Goal: Task Accomplishment & Management: Manage account settings

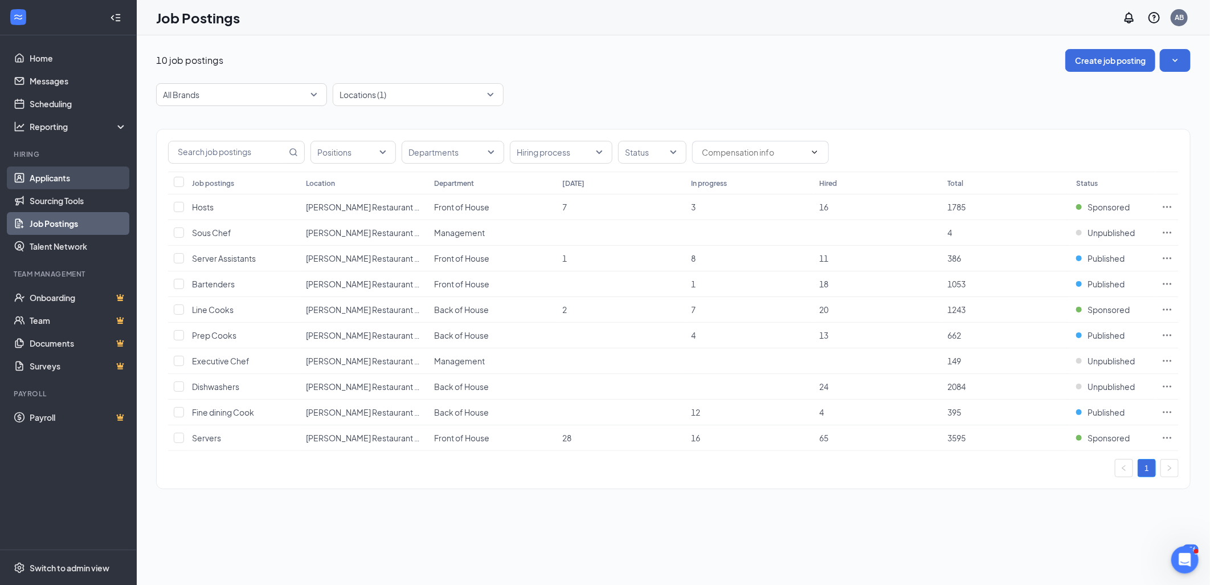
click at [65, 177] on link "Applicants" at bounding box center [78, 177] width 97 height 23
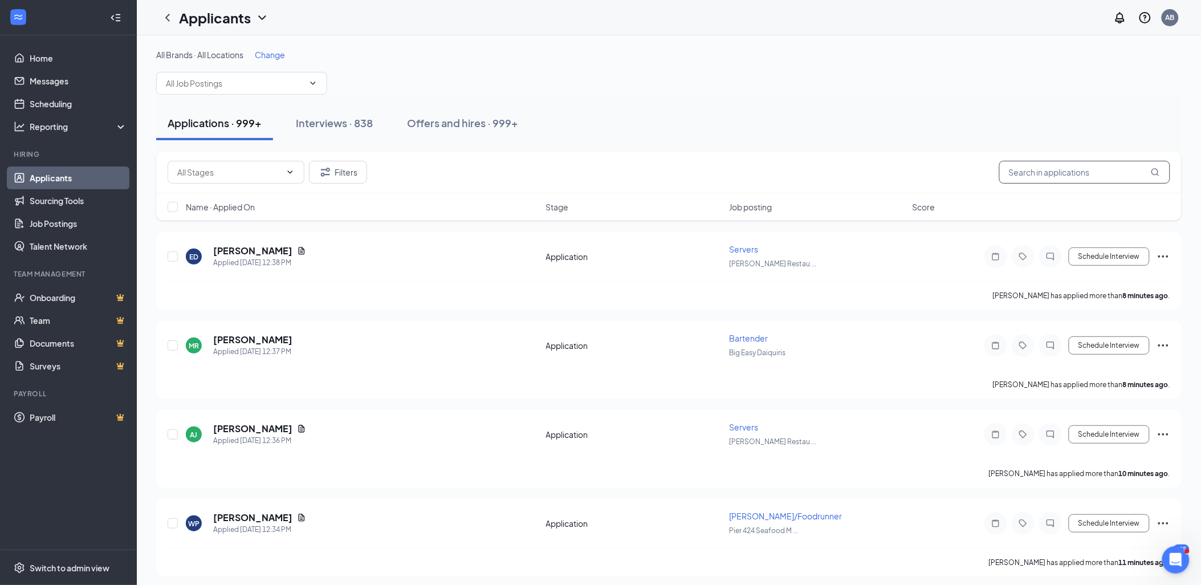
click at [1060, 171] on input "text" at bounding box center [1084, 172] width 171 height 23
type input "[PERSON_NAME]"
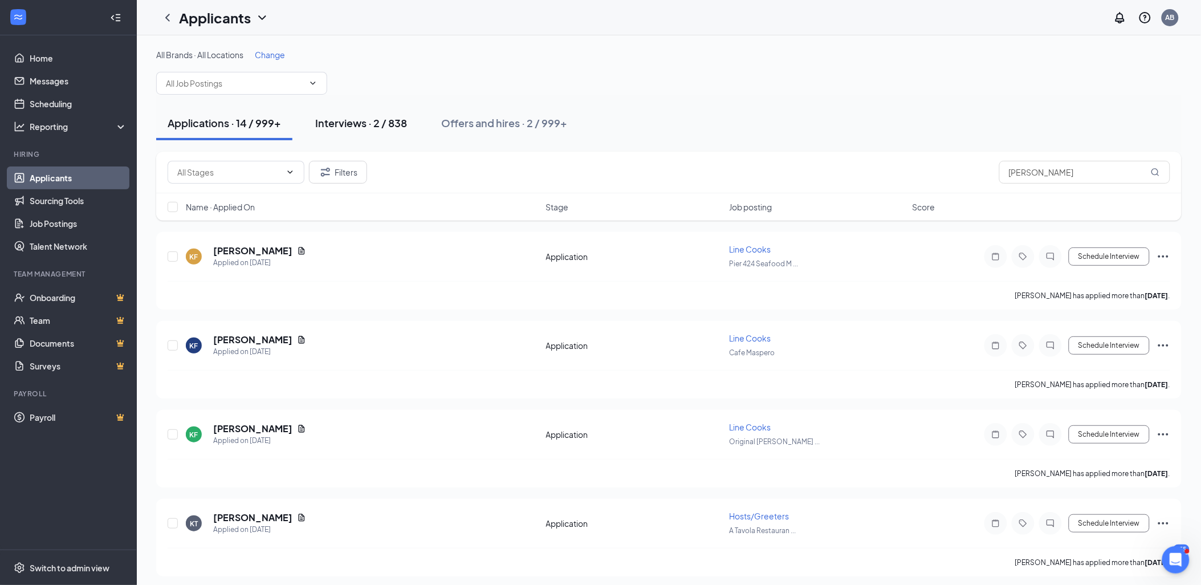
click at [360, 123] on div "Interviews · 2 / 838" at bounding box center [361, 123] width 92 height 14
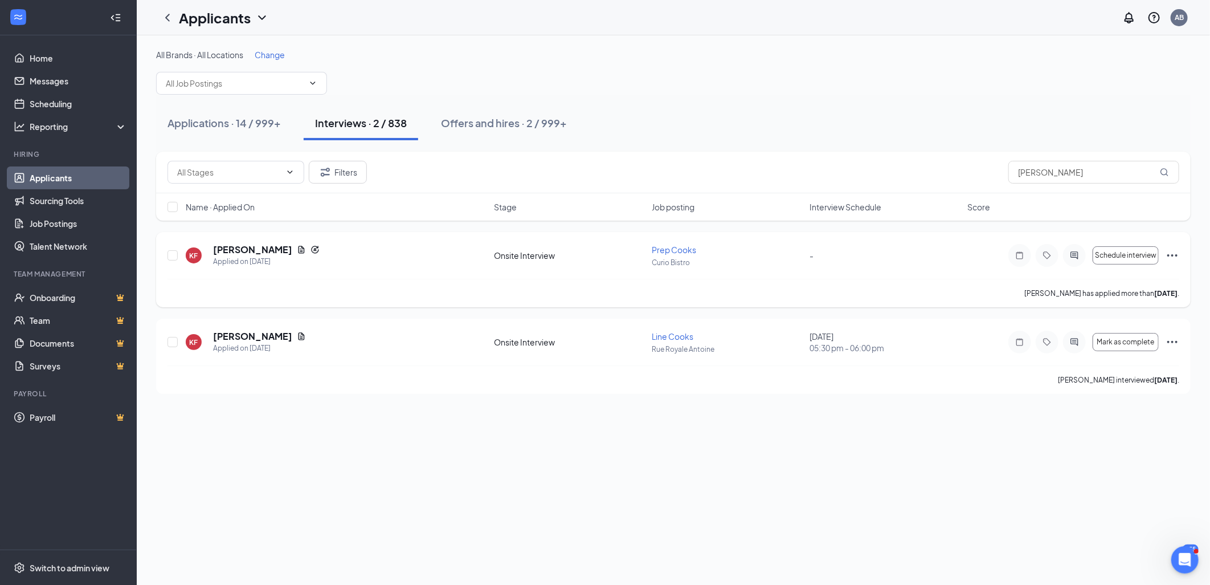
click at [1181, 251] on div "KF [PERSON_NAME] Applied on [DATE] Onsite Interview Prep Cooks [PERSON_NAME] - …" at bounding box center [673, 269] width 1035 height 75
click at [1170, 254] on icon "Ellipses" at bounding box center [1173, 255] width 14 height 14
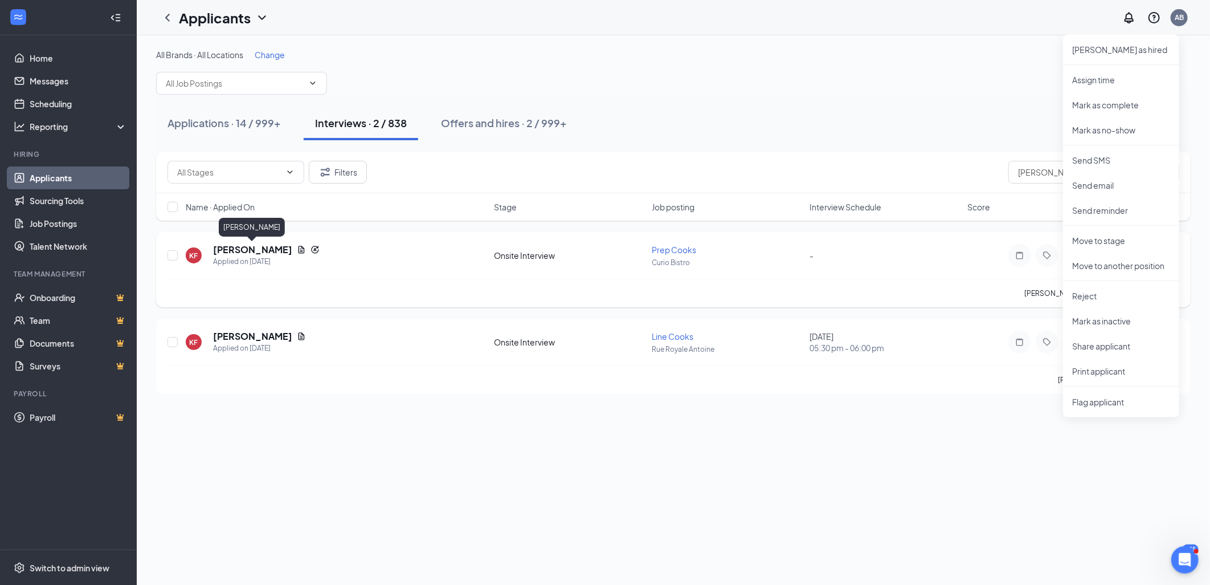
click at [265, 246] on h5 "[PERSON_NAME]" at bounding box center [252, 249] width 79 height 13
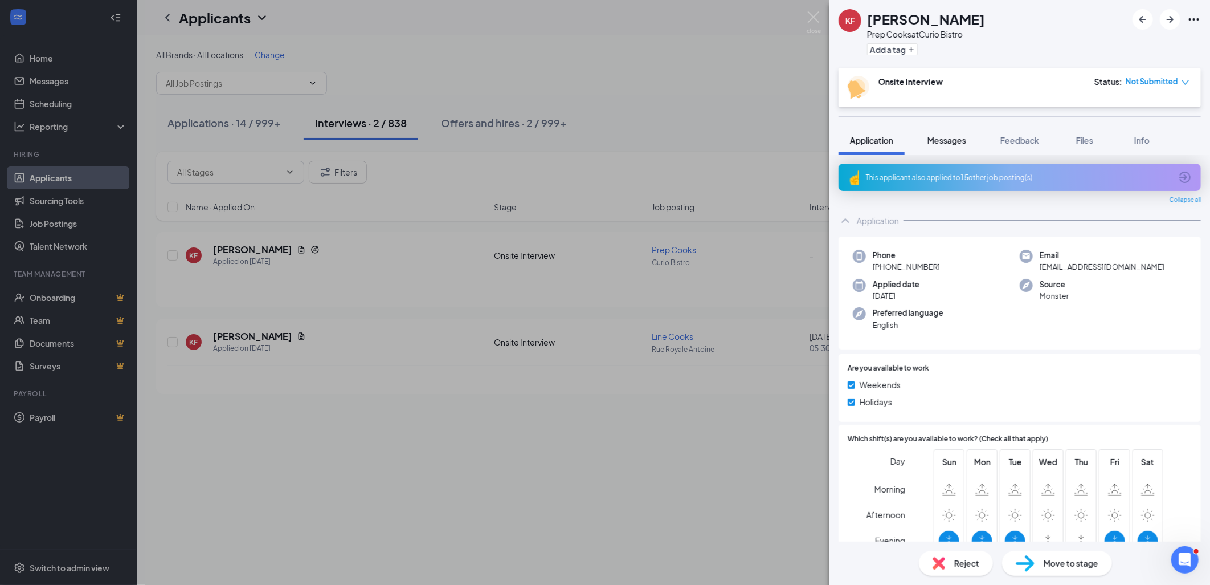
click at [952, 142] on span "Messages" at bounding box center [947, 140] width 39 height 10
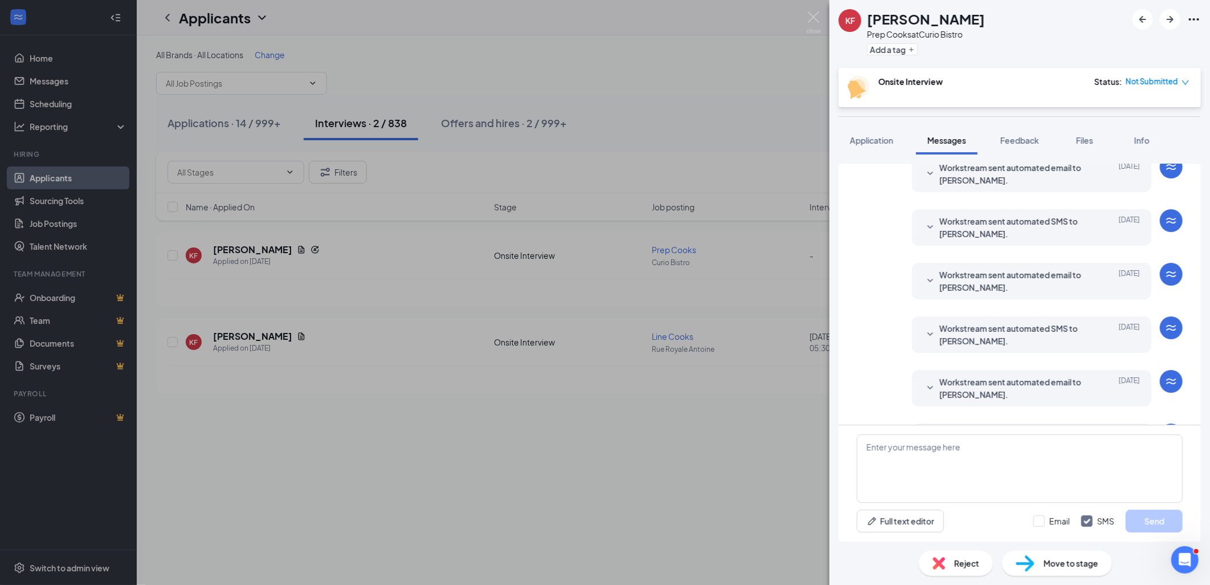
scroll to position [92, 0]
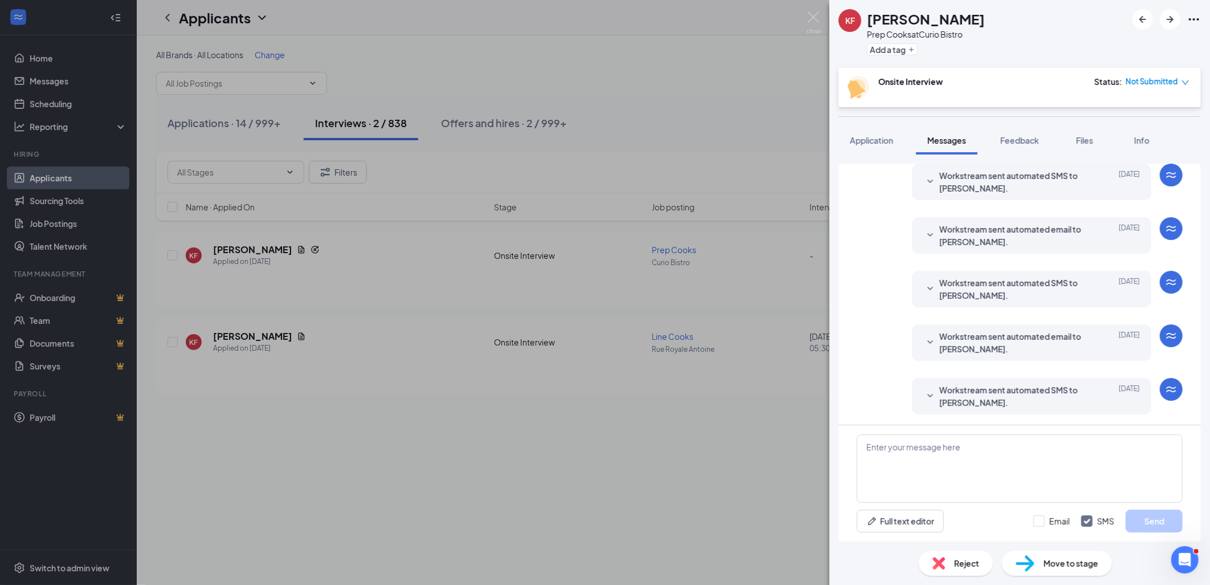
click at [924, 393] on icon "SmallChevronDown" at bounding box center [931, 396] width 14 height 14
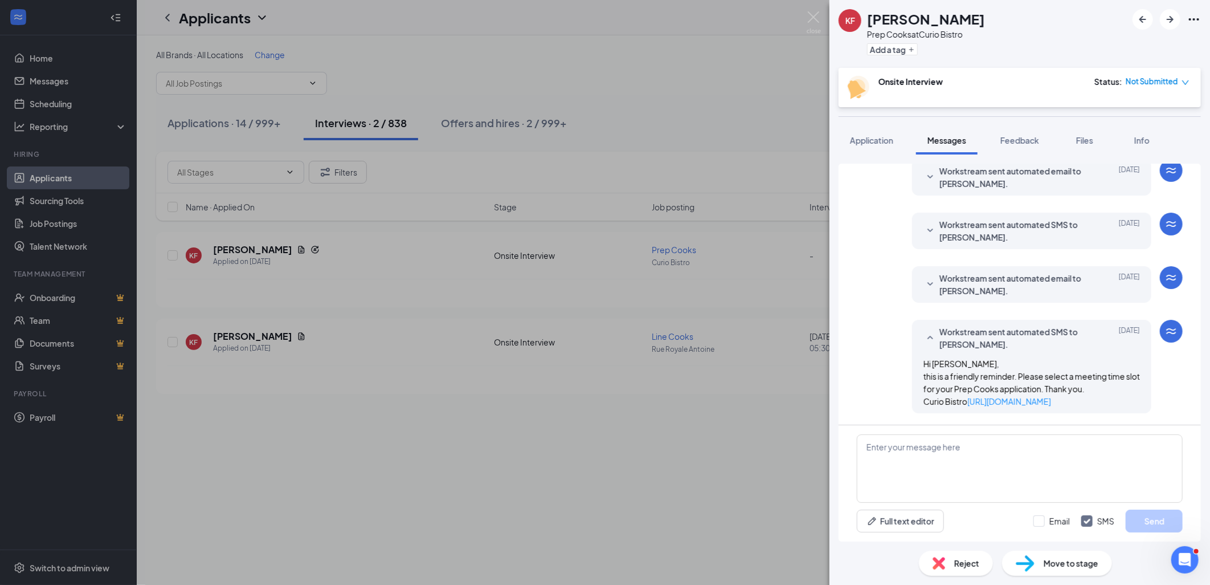
scroll to position [162, 0]
click at [1165, 324] on icon "WorkstreamLogo" at bounding box center [1172, 331] width 14 height 14
click at [924, 278] on icon "SmallChevronDown" at bounding box center [931, 285] width 14 height 14
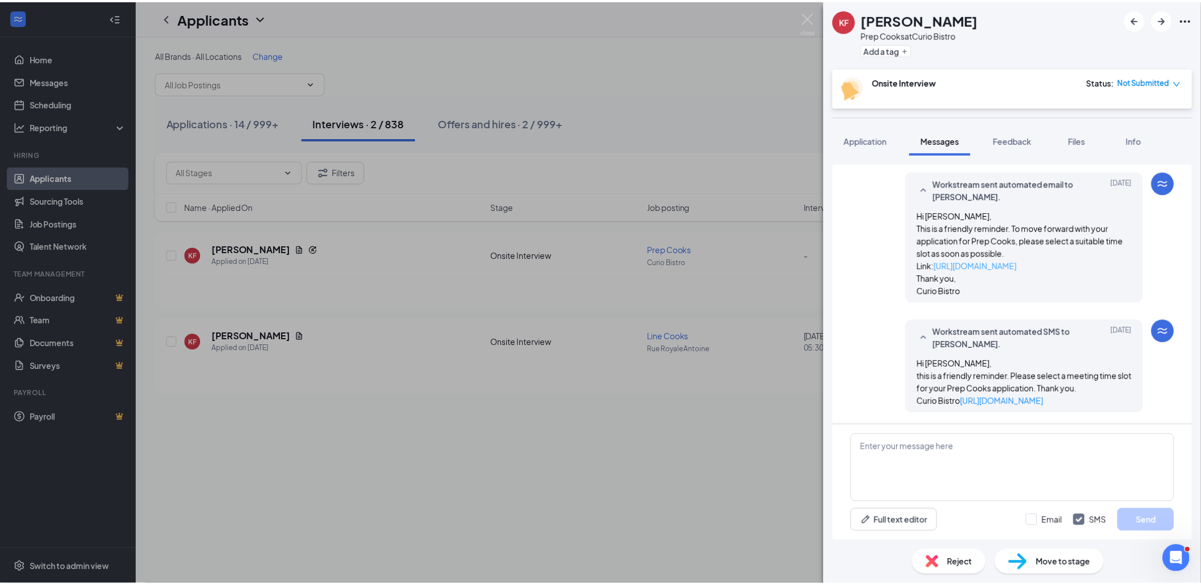
scroll to position [256, 0]
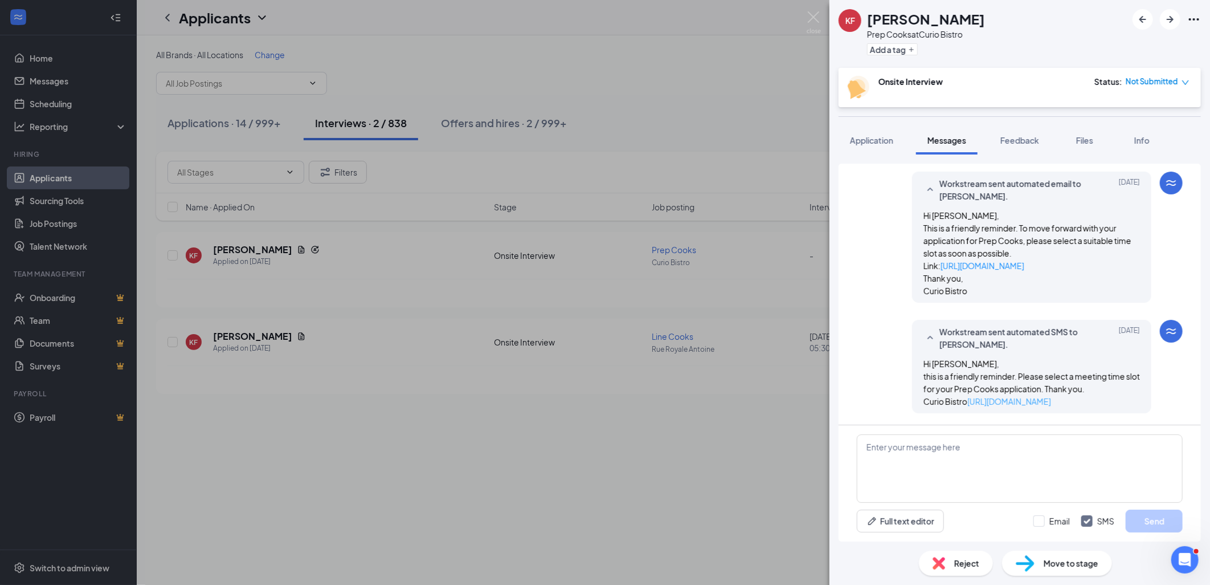
click at [989, 401] on link "[URL][DOMAIN_NAME]" at bounding box center [1010, 401] width 84 height 10
click at [813, 16] on img at bounding box center [814, 22] width 14 height 22
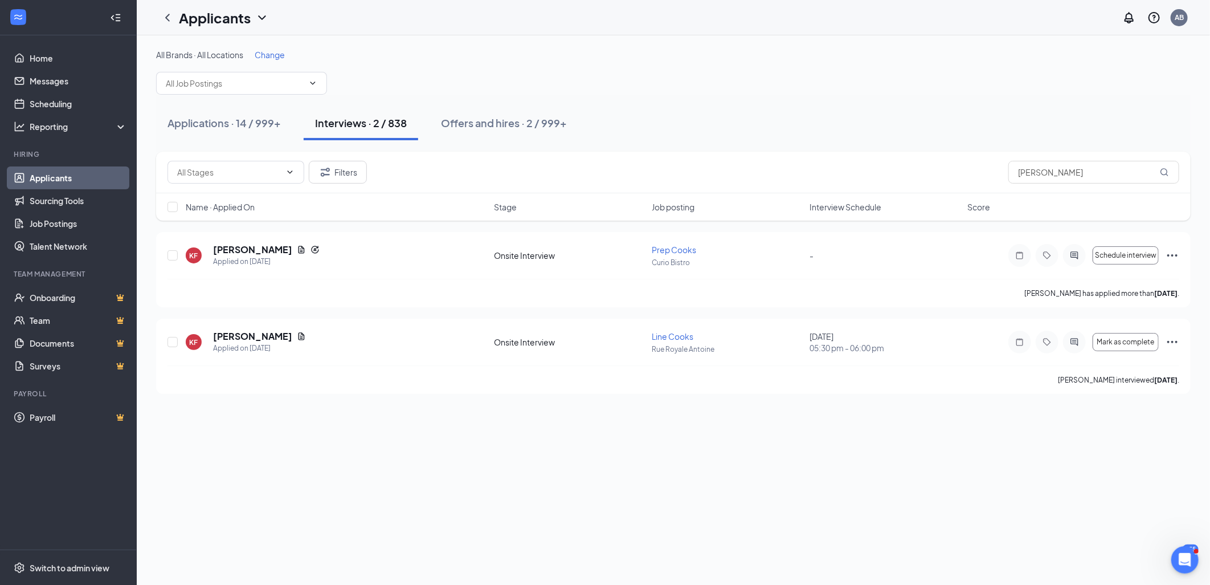
click at [756, 114] on div "Applications · 14 / 999+ Interviews · 2 / 838 Offers and hires · 2 / 999+" at bounding box center [673, 123] width 1035 height 34
click at [54, 171] on link "Applicants" at bounding box center [78, 177] width 97 height 23
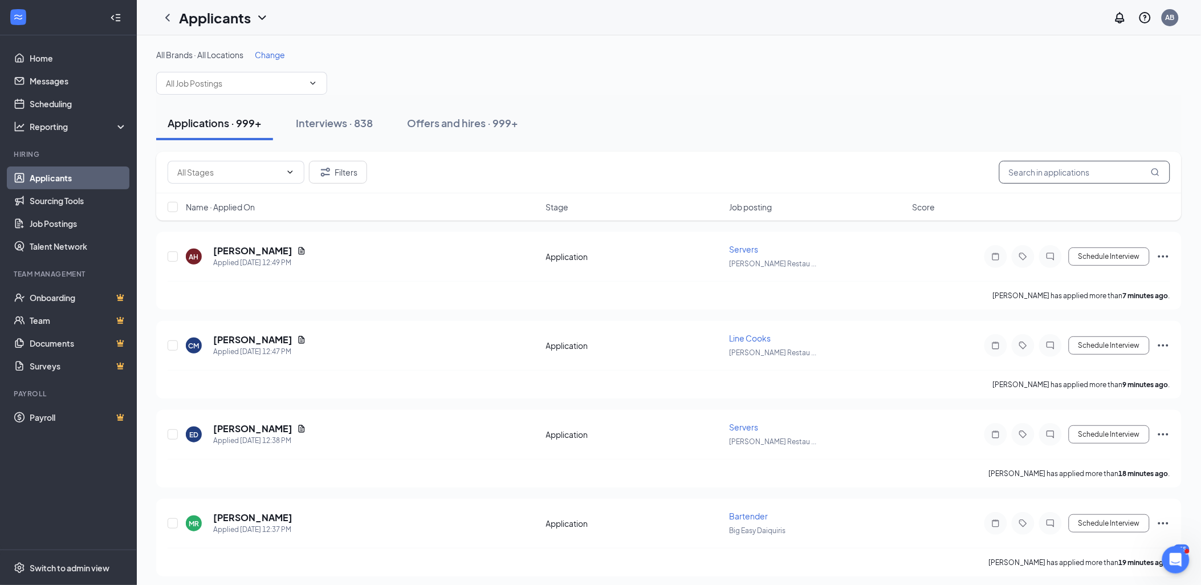
click at [1028, 174] on input "text" at bounding box center [1084, 172] width 171 height 23
type input "[PERSON_NAME]"
click at [293, 247] on div "[PERSON_NAME]" at bounding box center [259, 250] width 93 height 13
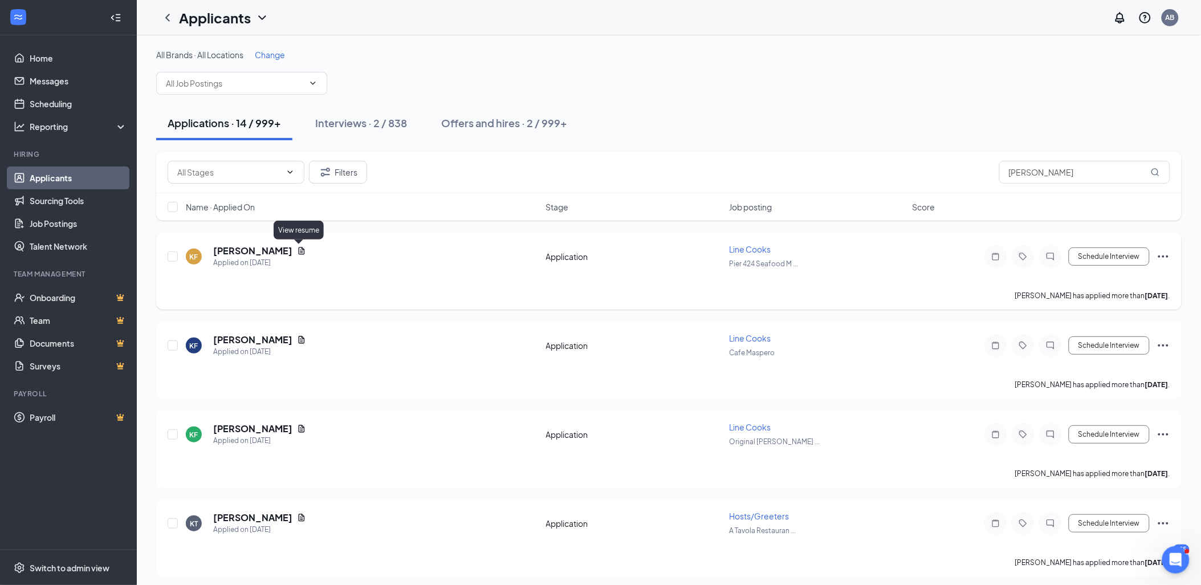
click at [297, 248] on icon "Document" at bounding box center [301, 250] width 9 height 9
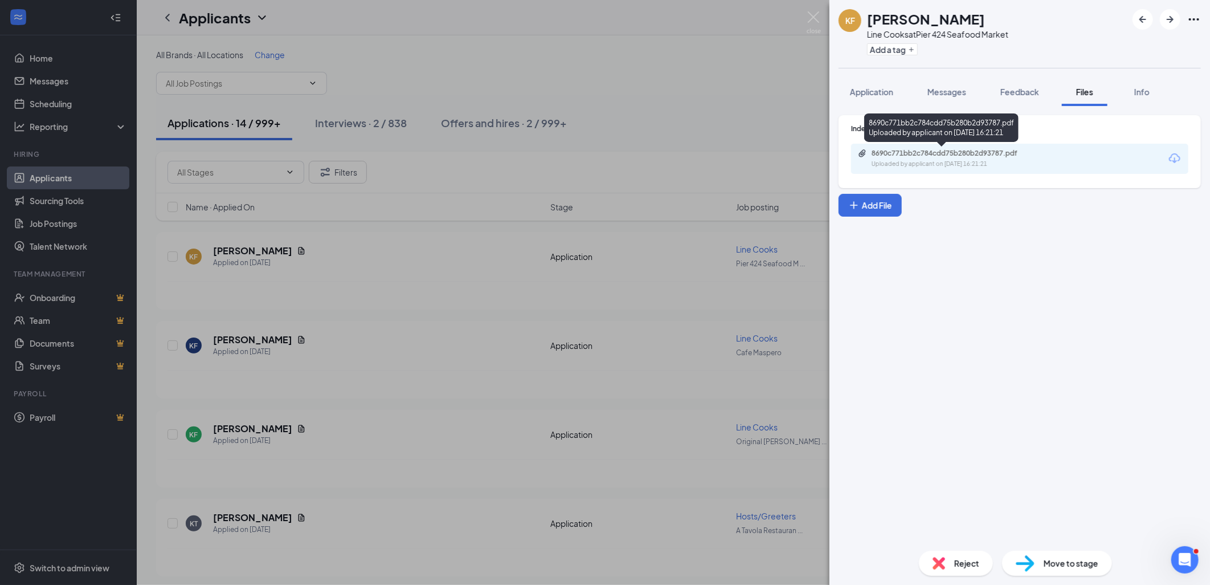
click at [950, 162] on div "Uploaded by applicant on [DATE] 16:21:21" at bounding box center [957, 164] width 171 height 9
click at [815, 13] on img at bounding box center [814, 22] width 14 height 22
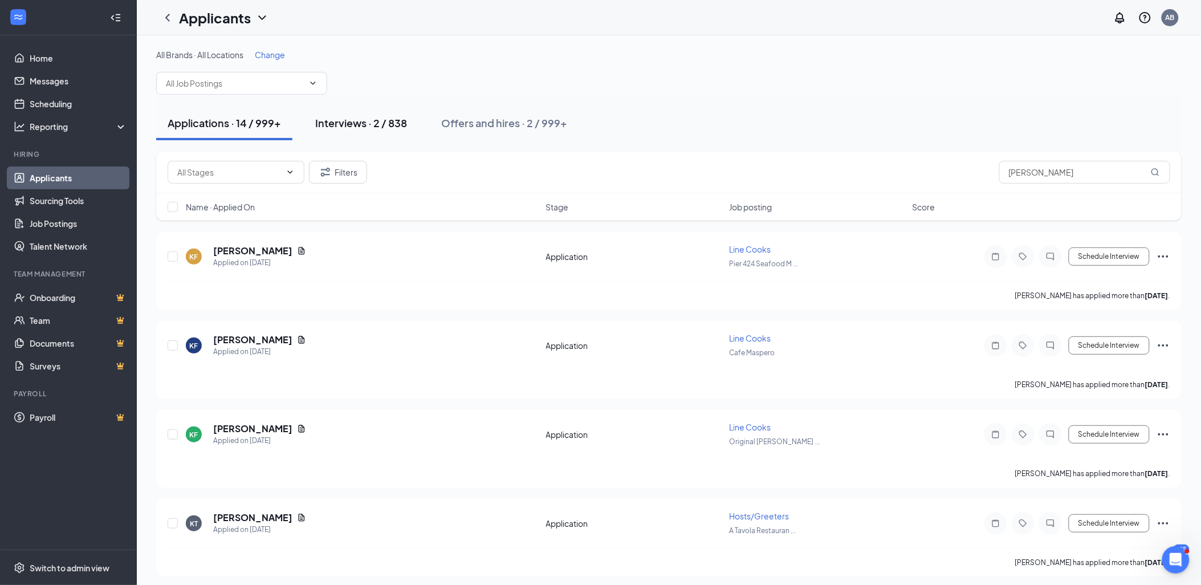
click at [356, 121] on div "Interviews · 2 / 838" at bounding box center [361, 123] width 92 height 14
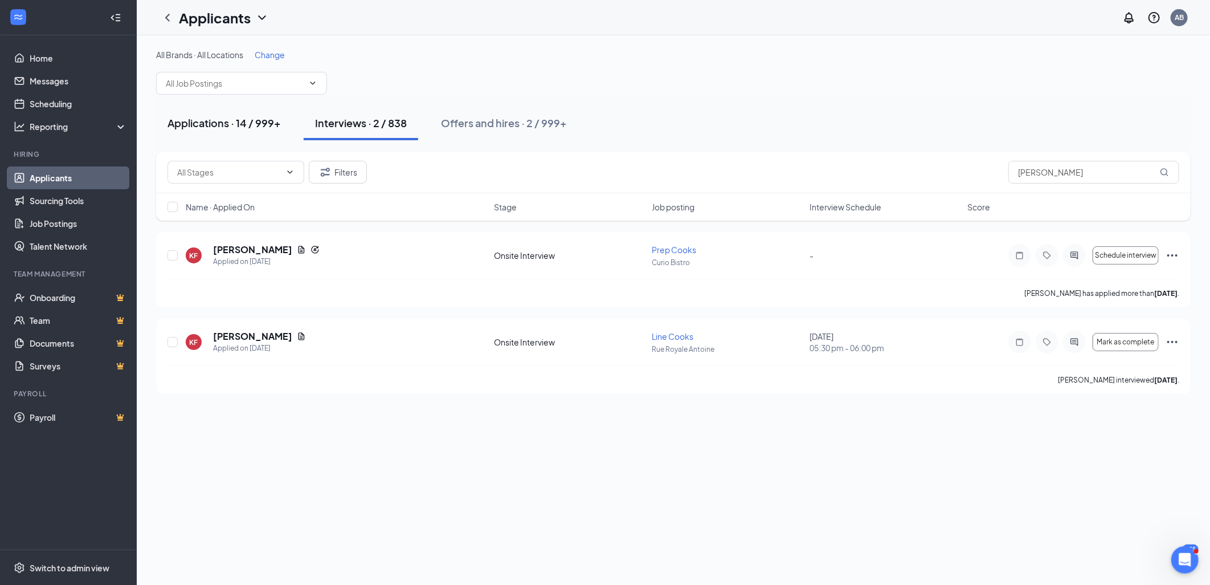
click at [225, 123] on div "Applications · 14 / 999+" at bounding box center [224, 123] width 113 height 14
